Goal: Contribute content

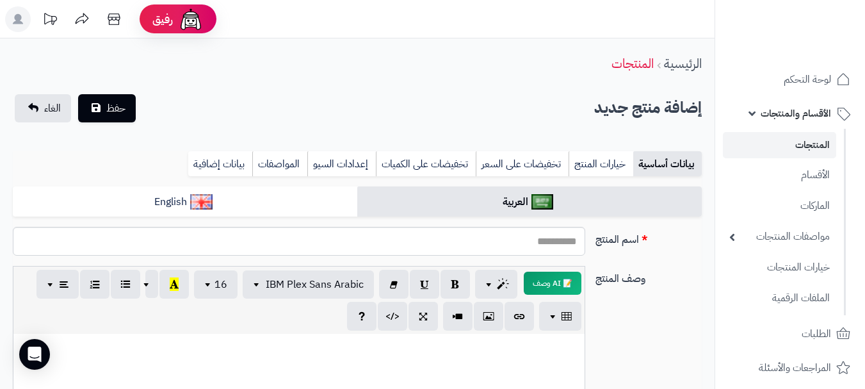
select select
drag, startPoint x: 498, startPoint y: 240, endPoint x: 53, endPoint y: 115, distance: 461.5
click at [53, 115] on span "الغاء" at bounding box center [52, 108] width 17 height 15
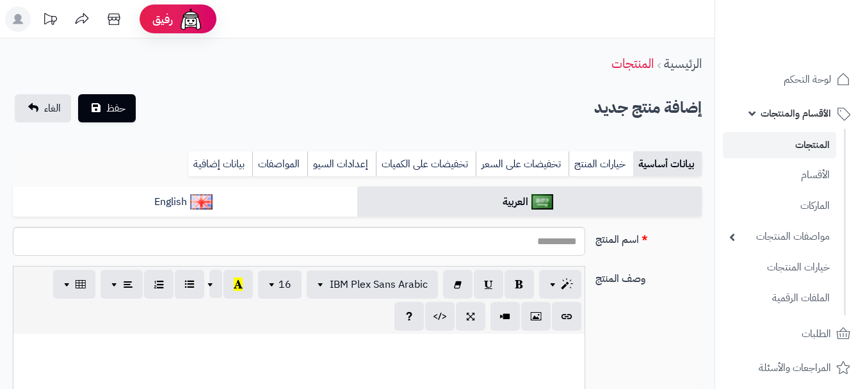
select select
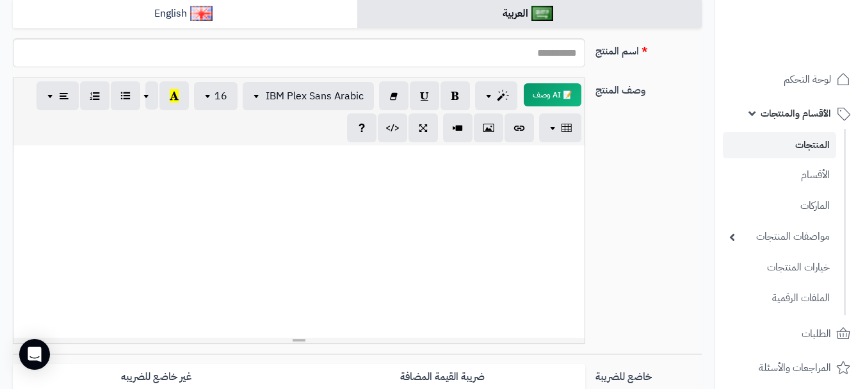
scroll to position [192, 0]
